Goal: Transaction & Acquisition: Book appointment/travel/reservation

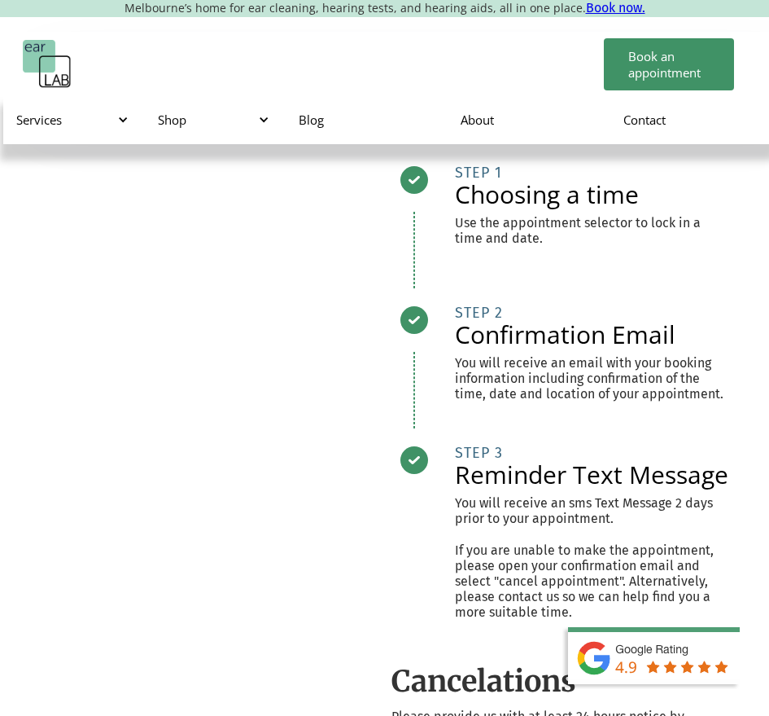
scroll to position [488, 0]
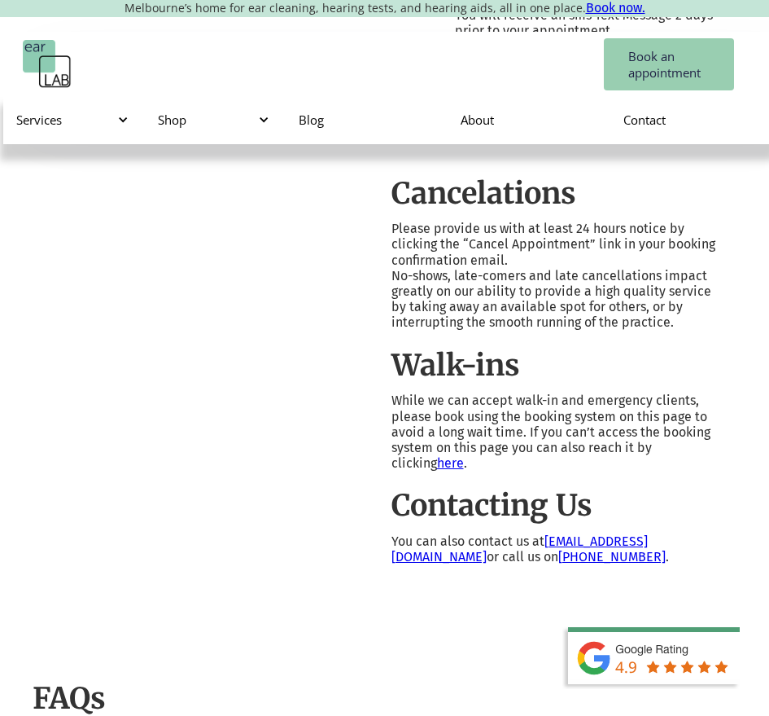
click at [650, 50] on link "Book an appointment" at bounding box center [669, 64] width 130 height 52
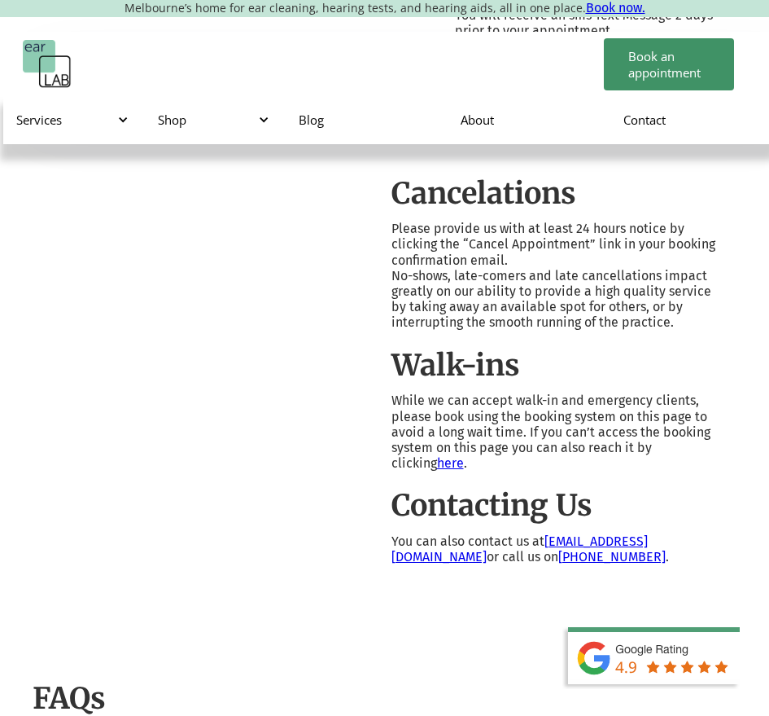
click at [326, 564] on div at bounding box center [210, 112] width 338 height 905
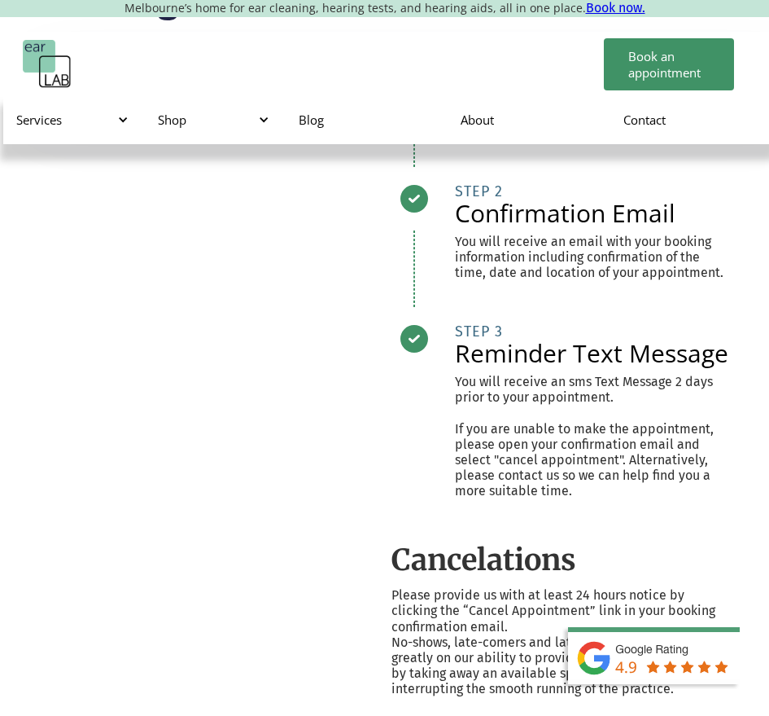
scroll to position [81, 0]
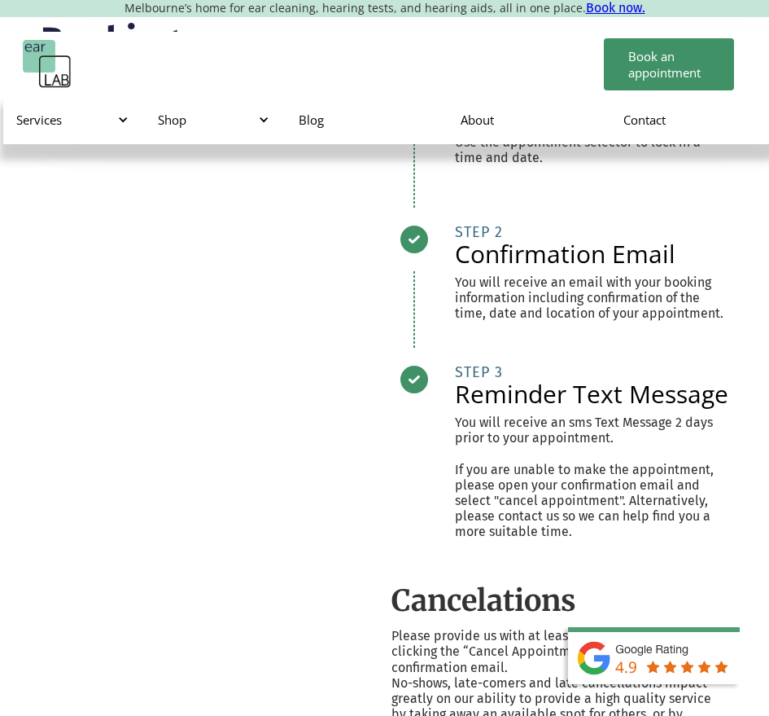
click at [612, 246] on h2 "Confirmation Email" at bounding box center [592, 254] width 274 height 24
click at [610, 247] on h2 "Confirmation Email" at bounding box center [592, 254] width 274 height 24
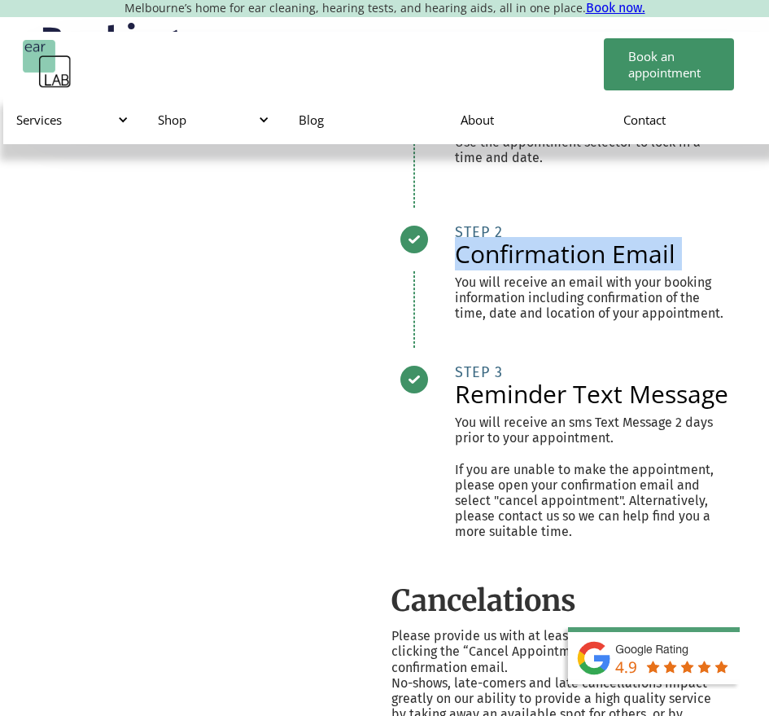
click at [610, 245] on h2 "Confirmation Email" at bounding box center [592, 254] width 274 height 24
click at [606, 246] on h2 "Confirmation Email" at bounding box center [592, 254] width 274 height 24
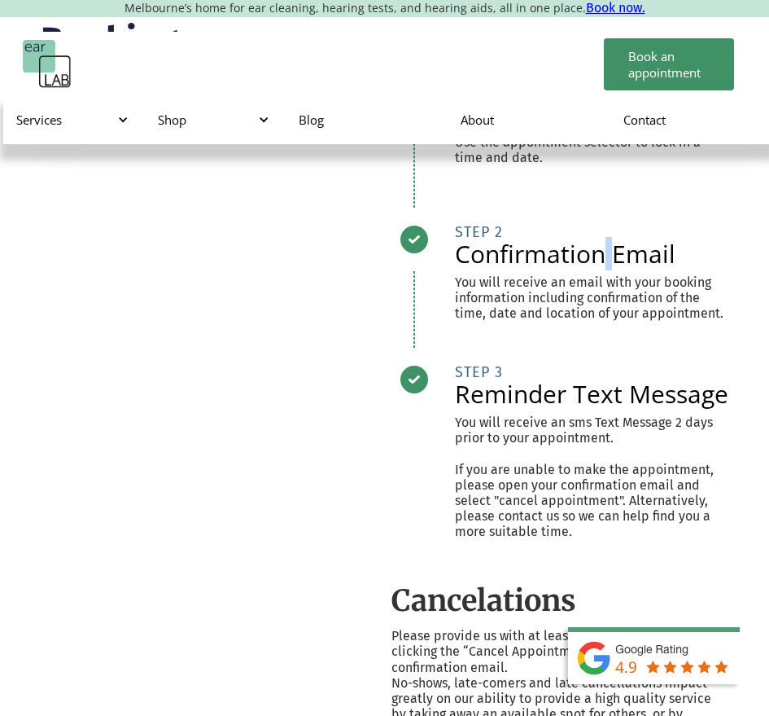
click at [606, 246] on h2 "Confirmation Email" at bounding box center [592, 254] width 274 height 24
click at [620, 391] on h2 "Reminder Text Message" at bounding box center [592, 394] width 274 height 24
click at [560, 401] on h2 "Reminder Text Message" at bounding box center [592, 394] width 274 height 24
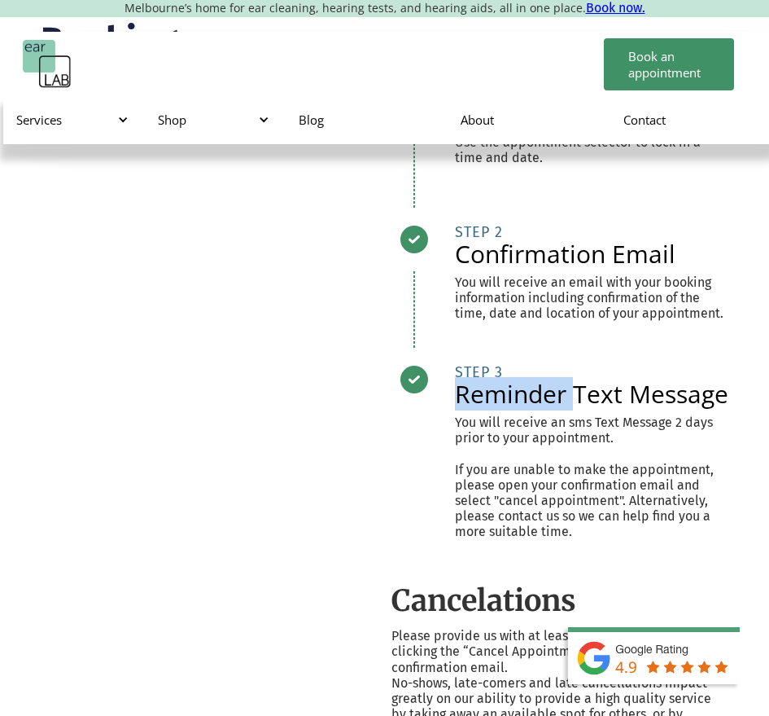
click at [568, 398] on h2 "Reminder Text Message" at bounding box center [592, 394] width 274 height 24
click at [558, 374] on div "Reminder Text Message You will receive an sms Text Message 2 days prior to your…" at bounding box center [592, 466] width 274 height 200
drag, startPoint x: 592, startPoint y: 263, endPoint x: 606, endPoint y: 256, distance: 15.7
click at [593, 263] on h2 "Confirmation Email" at bounding box center [592, 254] width 274 height 24
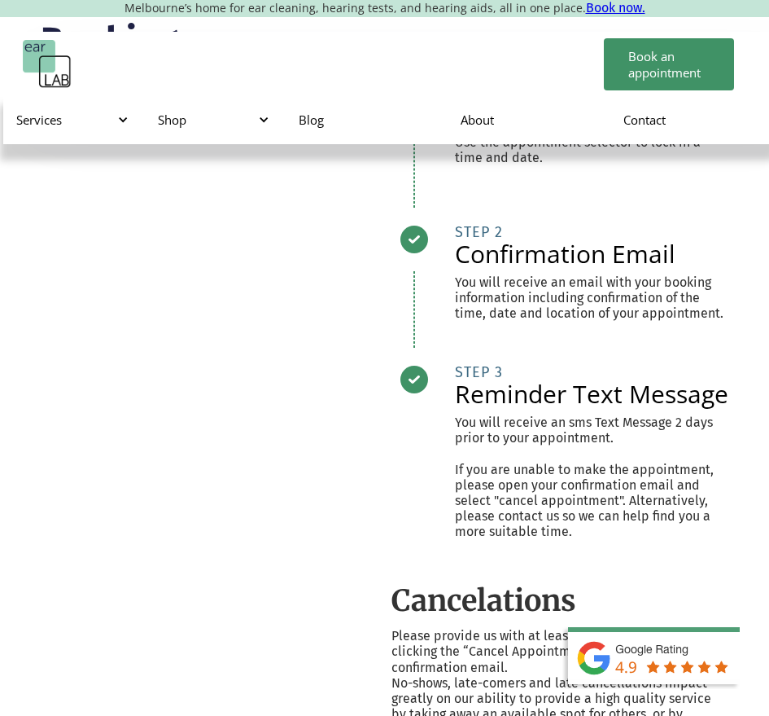
click at [607, 248] on h2 "Confirmation Email" at bounding box center [592, 254] width 274 height 24
click at [569, 372] on div "Reminder Text Message You will receive an sms Text Message 2 days prior to your…" at bounding box center [592, 466] width 274 height 200
click at [620, 363] on div "STEP 1 Choosing a time Use the appointment selector to lock in a time and date.…" at bounding box center [561, 317] width 338 height 498
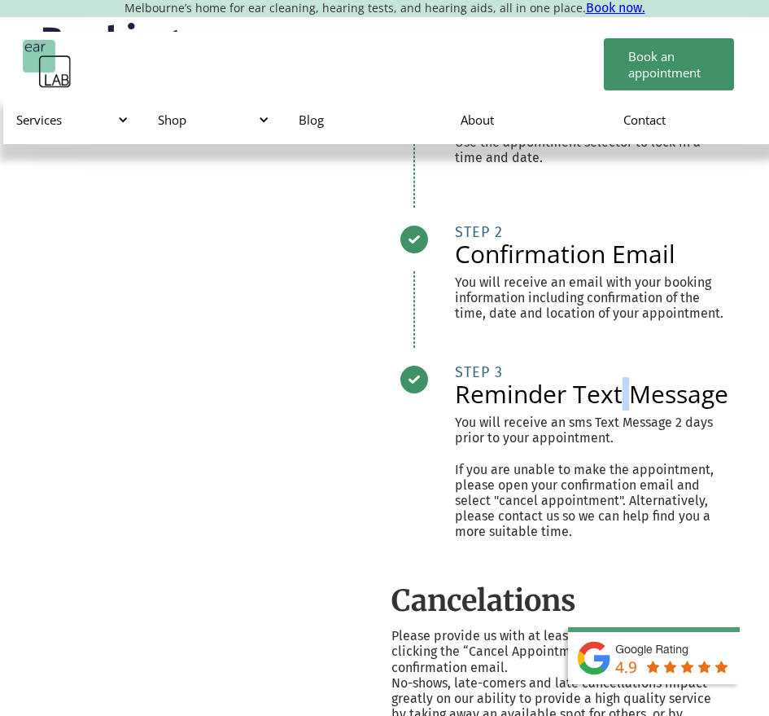
click at [620, 363] on div "STEP 1 Choosing a time Use the appointment selector to lock in a time and date.…" at bounding box center [561, 317] width 338 height 498
click at [487, 370] on div "Reminder Text Message You will receive an sms Text Message 2 days prior to your…" at bounding box center [592, 466] width 274 height 200
click at [489, 367] on div "Reminder Text Message You will receive an sms Text Message 2 days prior to your…" at bounding box center [592, 466] width 274 height 200
click at [506, 406] on h2 "Reminder Text Message" at bounding box center [592, 394] width 274 height 24
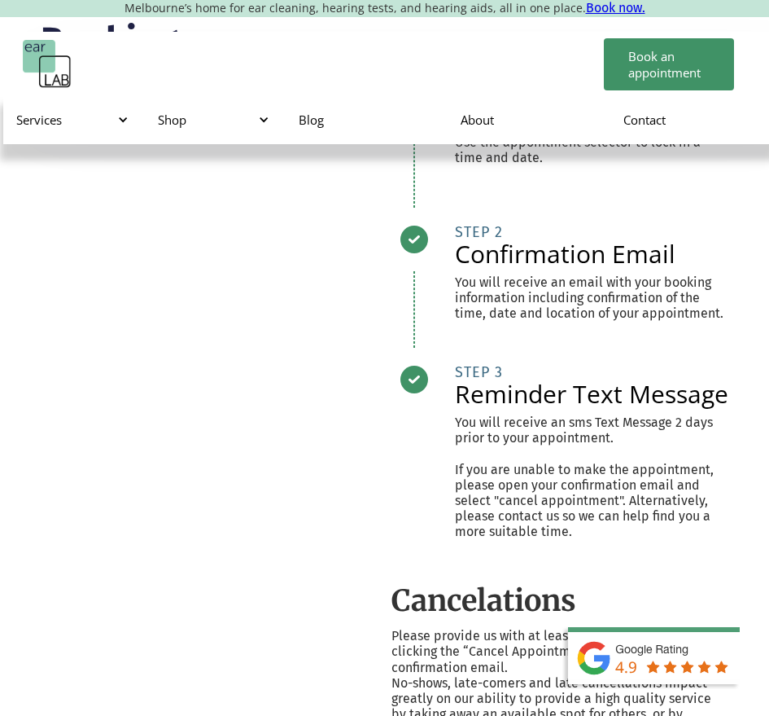
click at [567, 398] on h2 "Reminder Text Message" at bounding box center [592, 394] width 274 height 24
click at [623, 394] on h2 "Reminder Text Message" at bounding box center [592, 394] width 274 height 24
click at [611, 427] on p "You will receive an sms Text Message 2 days prior to your appointment. If you a…" at bounding box center [592, 476] width 274 height 125
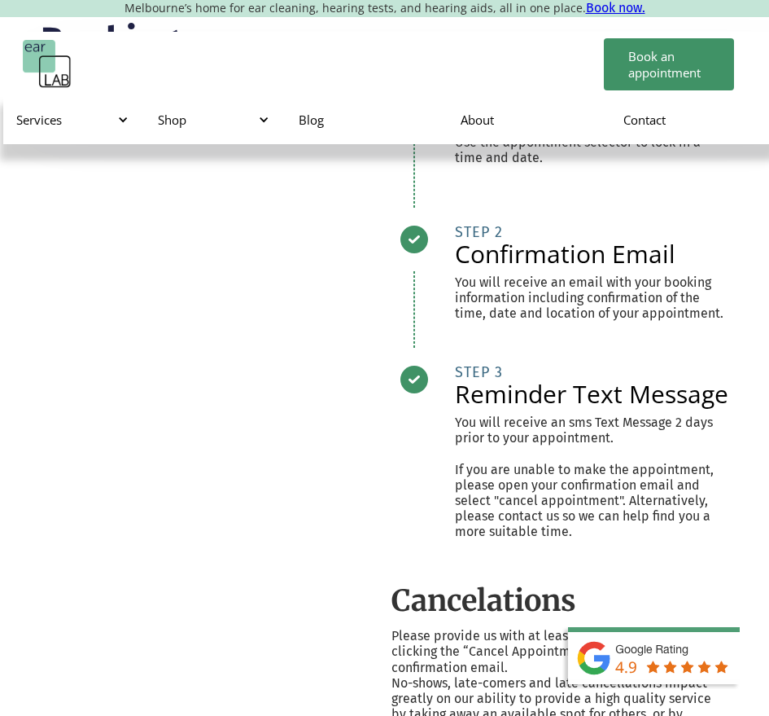
click at [605, 254] on h2 "Confirmation Email" at bounding box center [592, 254] width 274 height 24
